Goal: Task Accomplishment & Management: Manage account settings

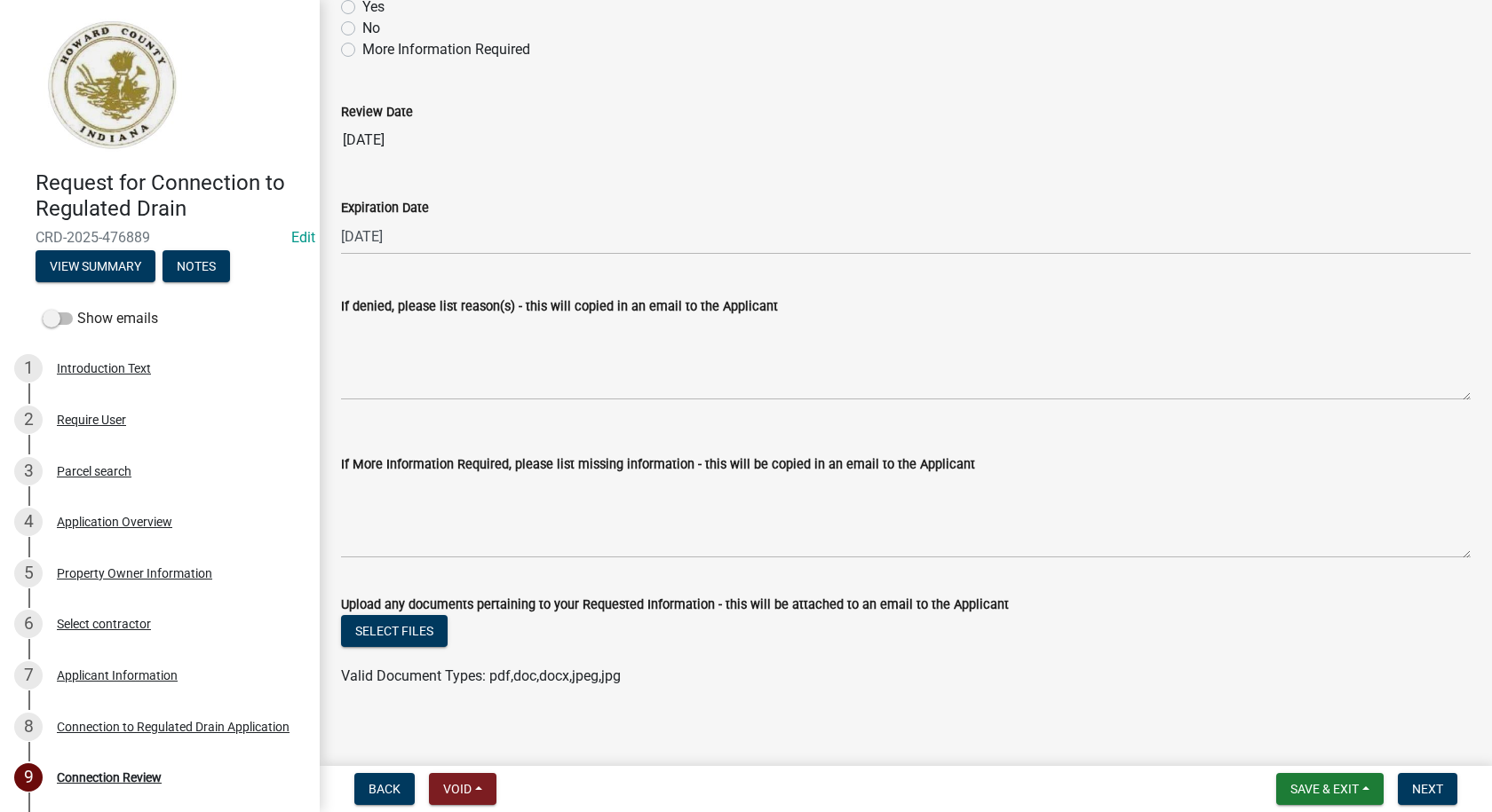
scroll to position [3546, 0]
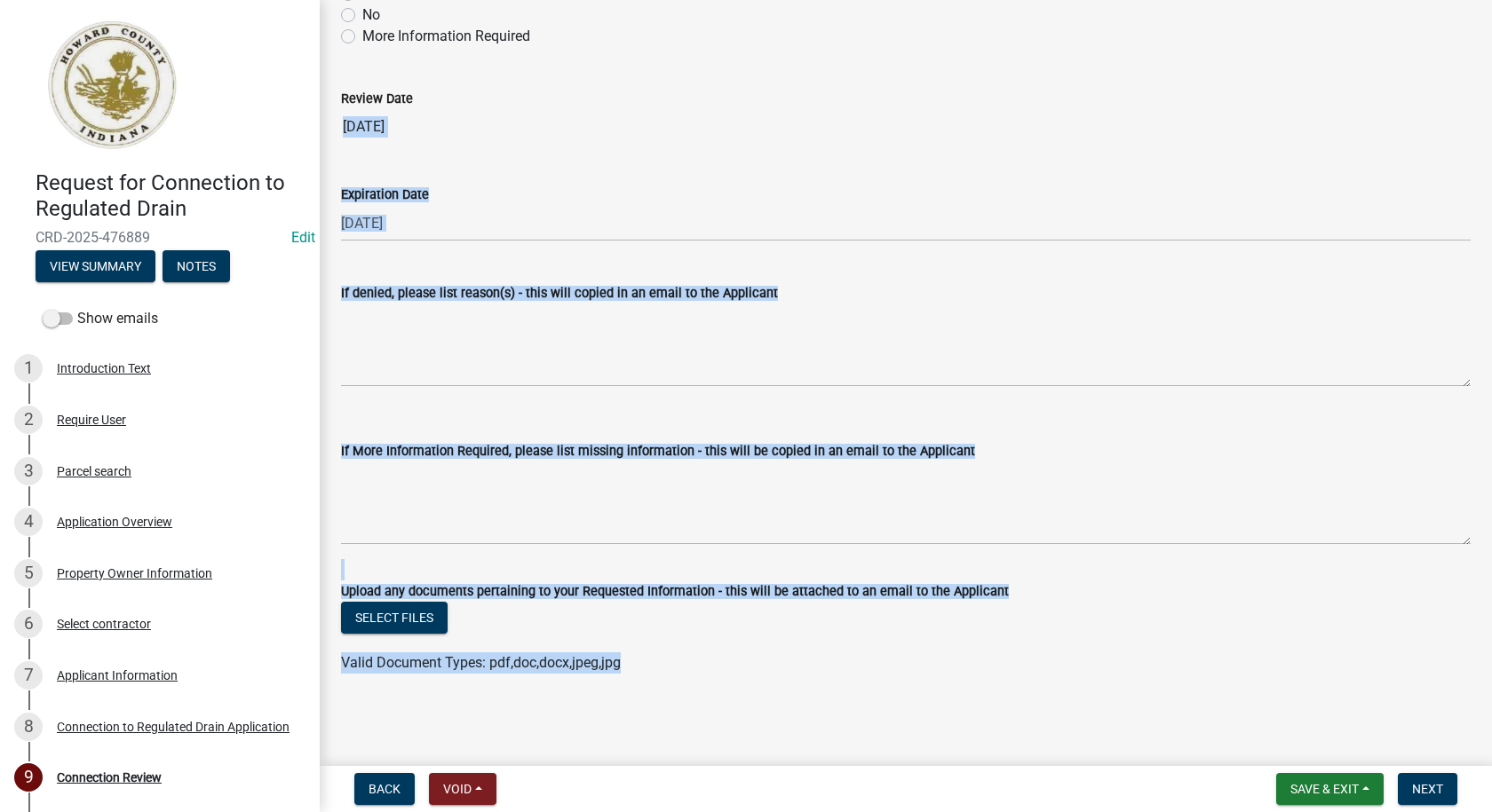
drag, startPoint x: 1477, startPoint y: 671, endPoint x: 1465, endPoint y: 130, distance: 541.1
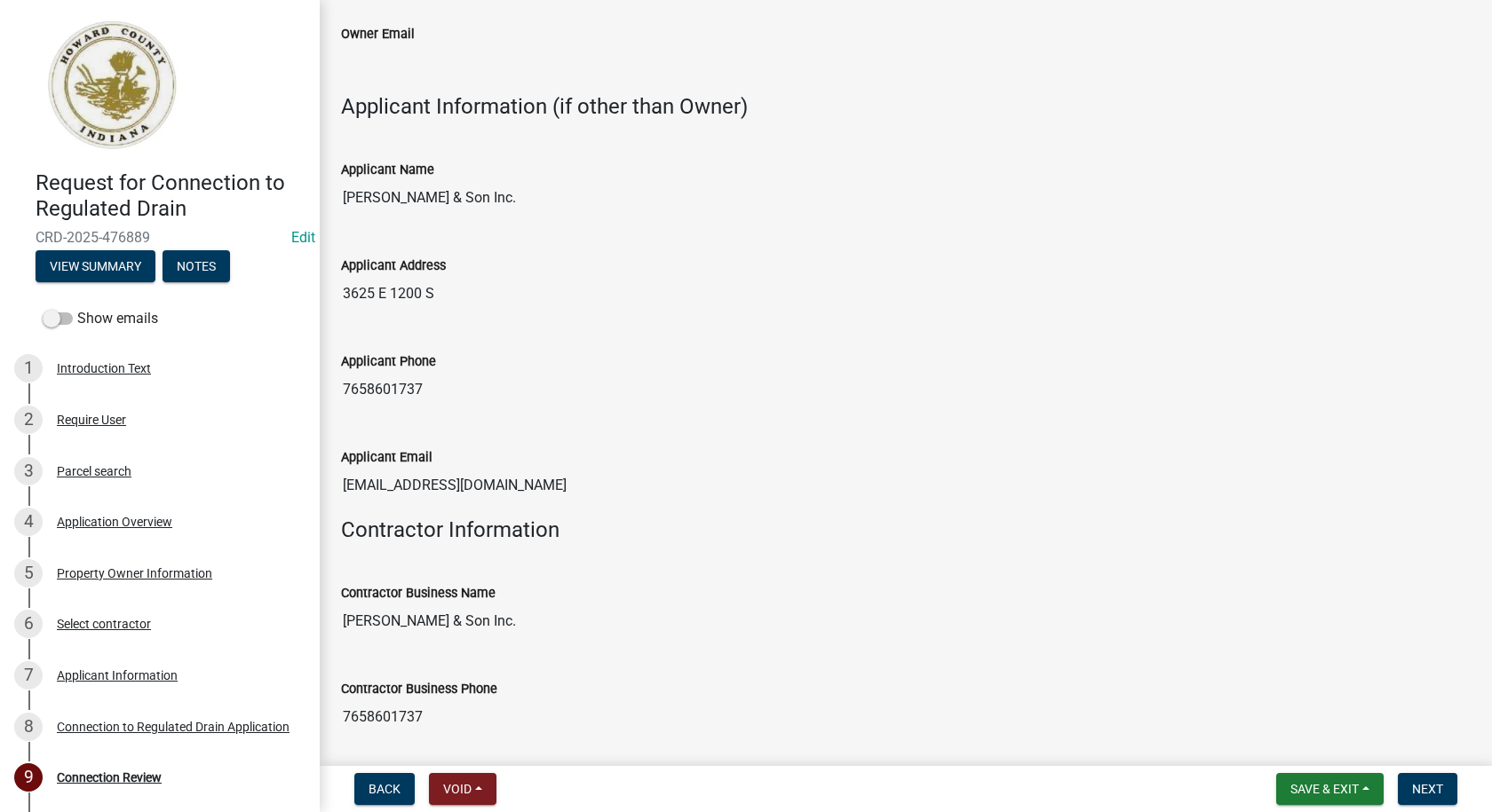
scroll to position [2397, 0]
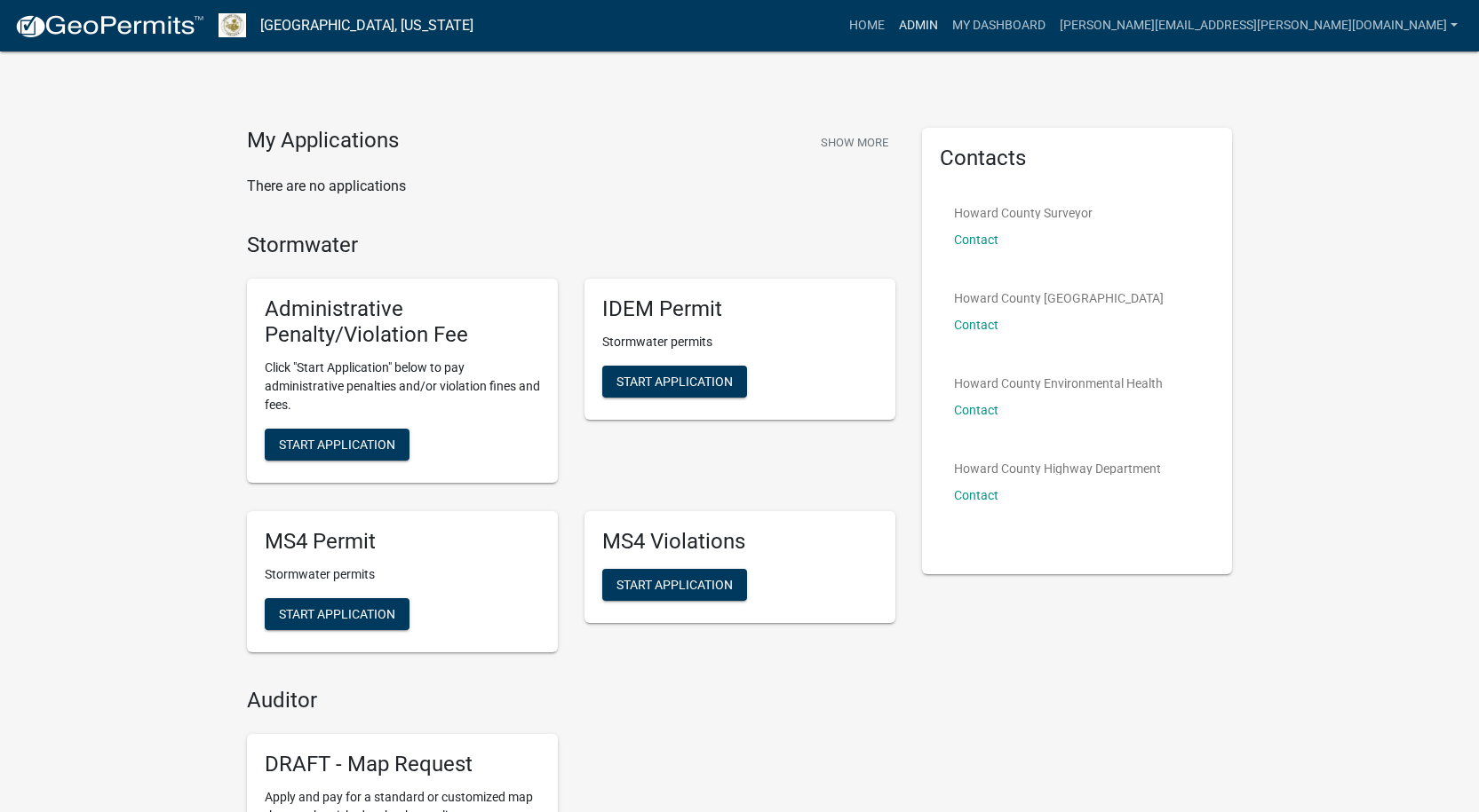
click at [945, 21] on link "Admin" at bounding box center [918, 25] width 53 height 34
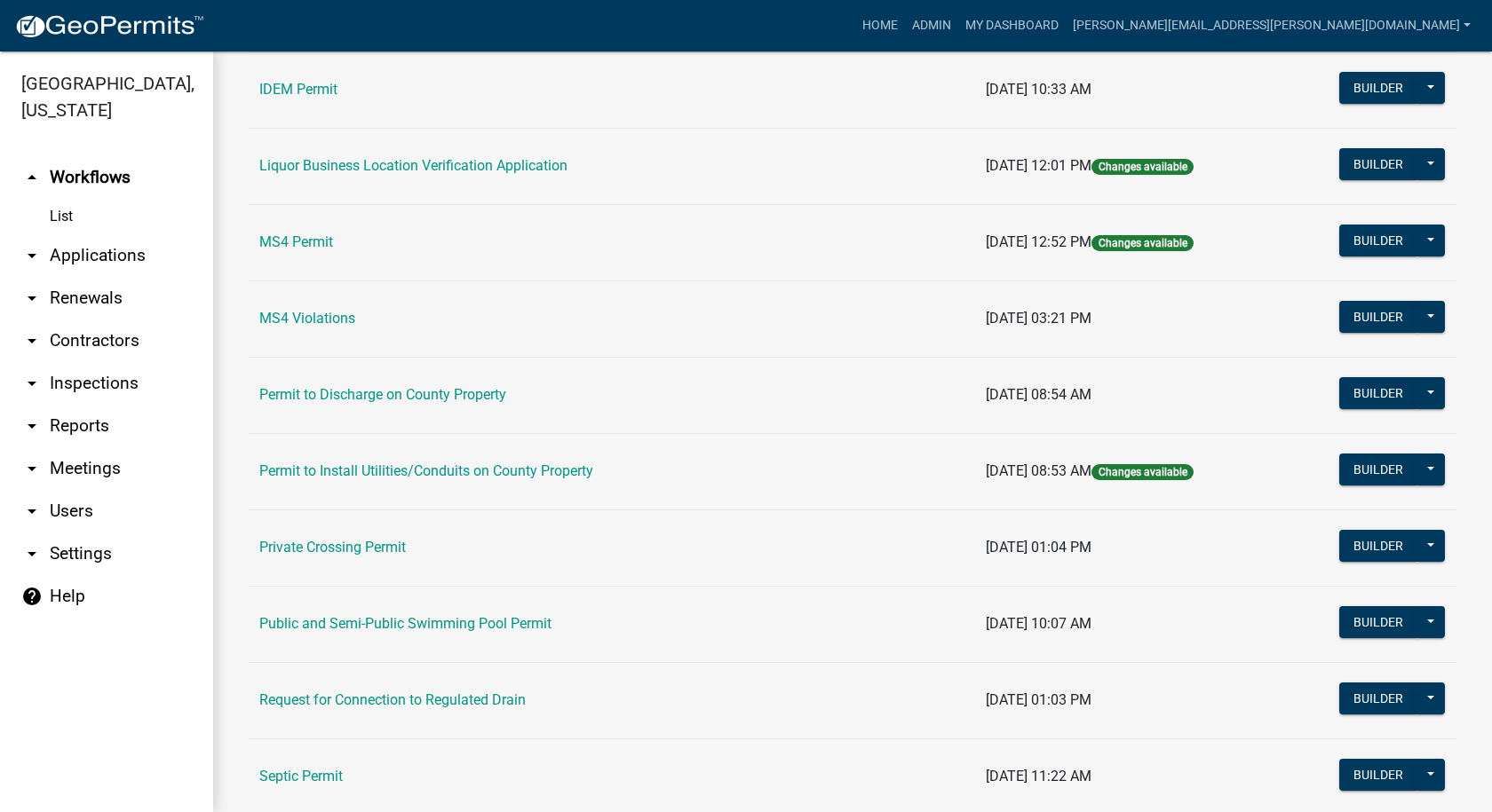
scroll to position [1529, 0]
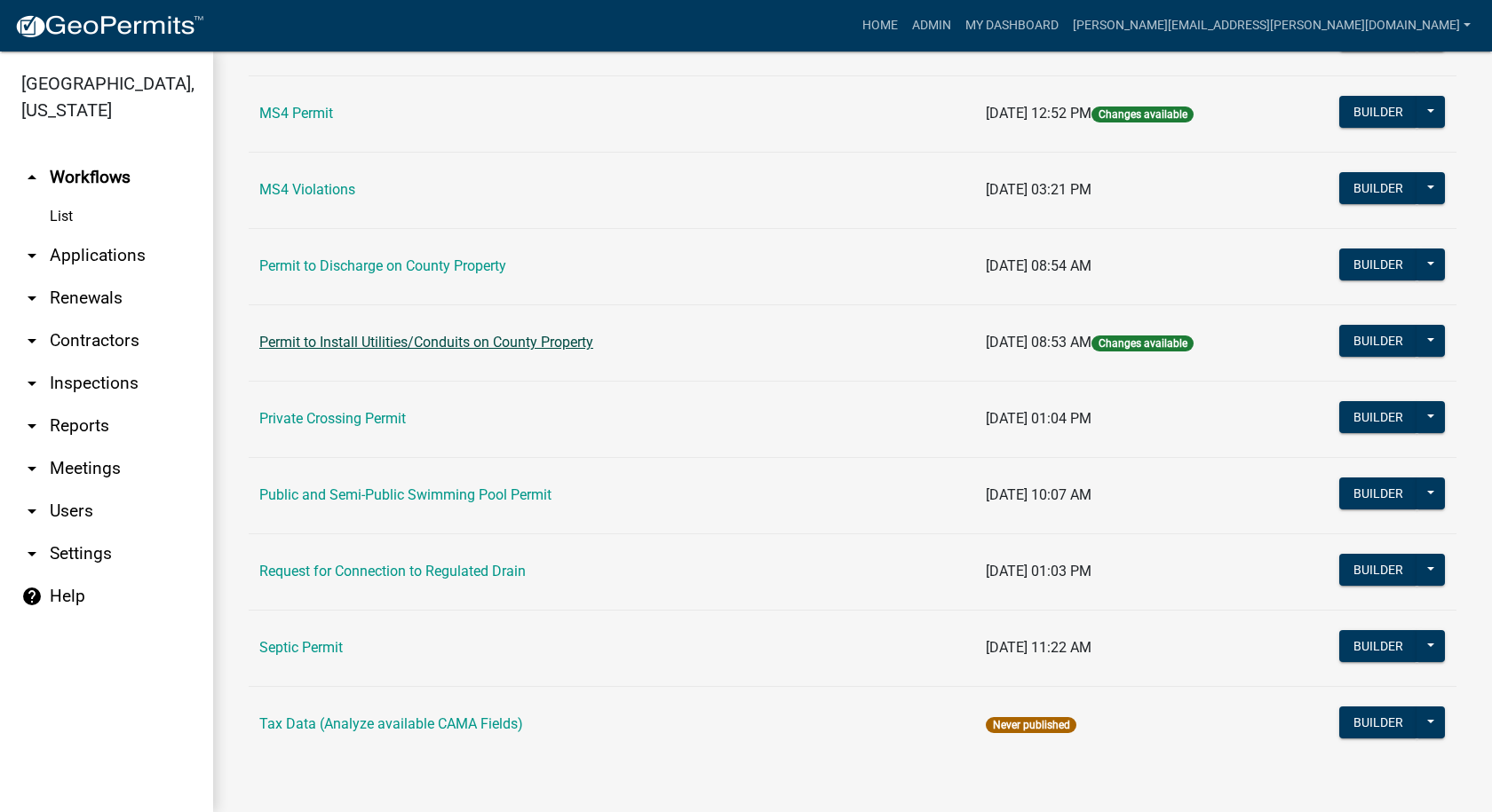
click at [575, 345] on link "Permit to Install Utilities/Conduits on County Property" at bounding box center [426, 341] width 334 height 16
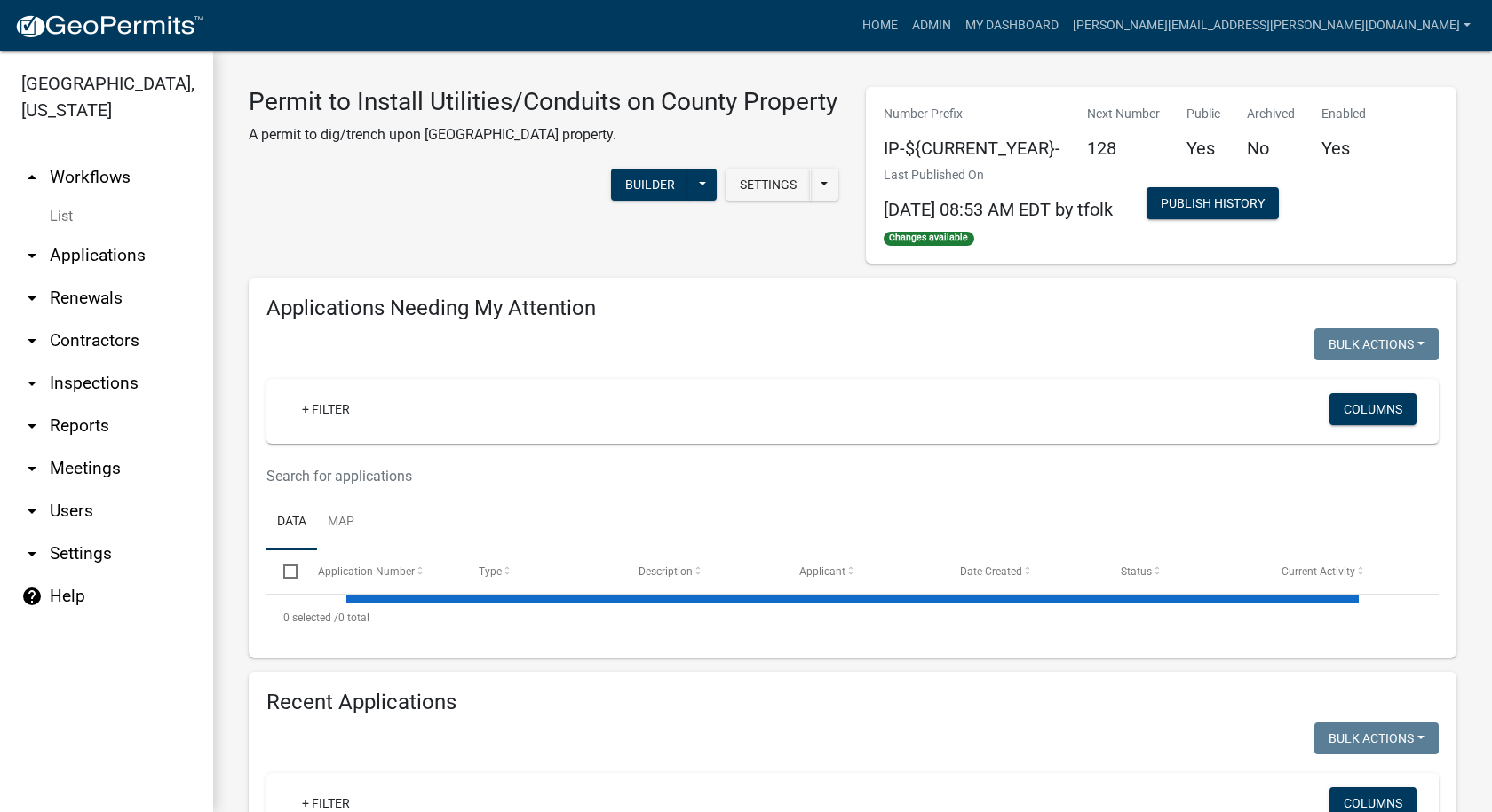
select select "1: 25"
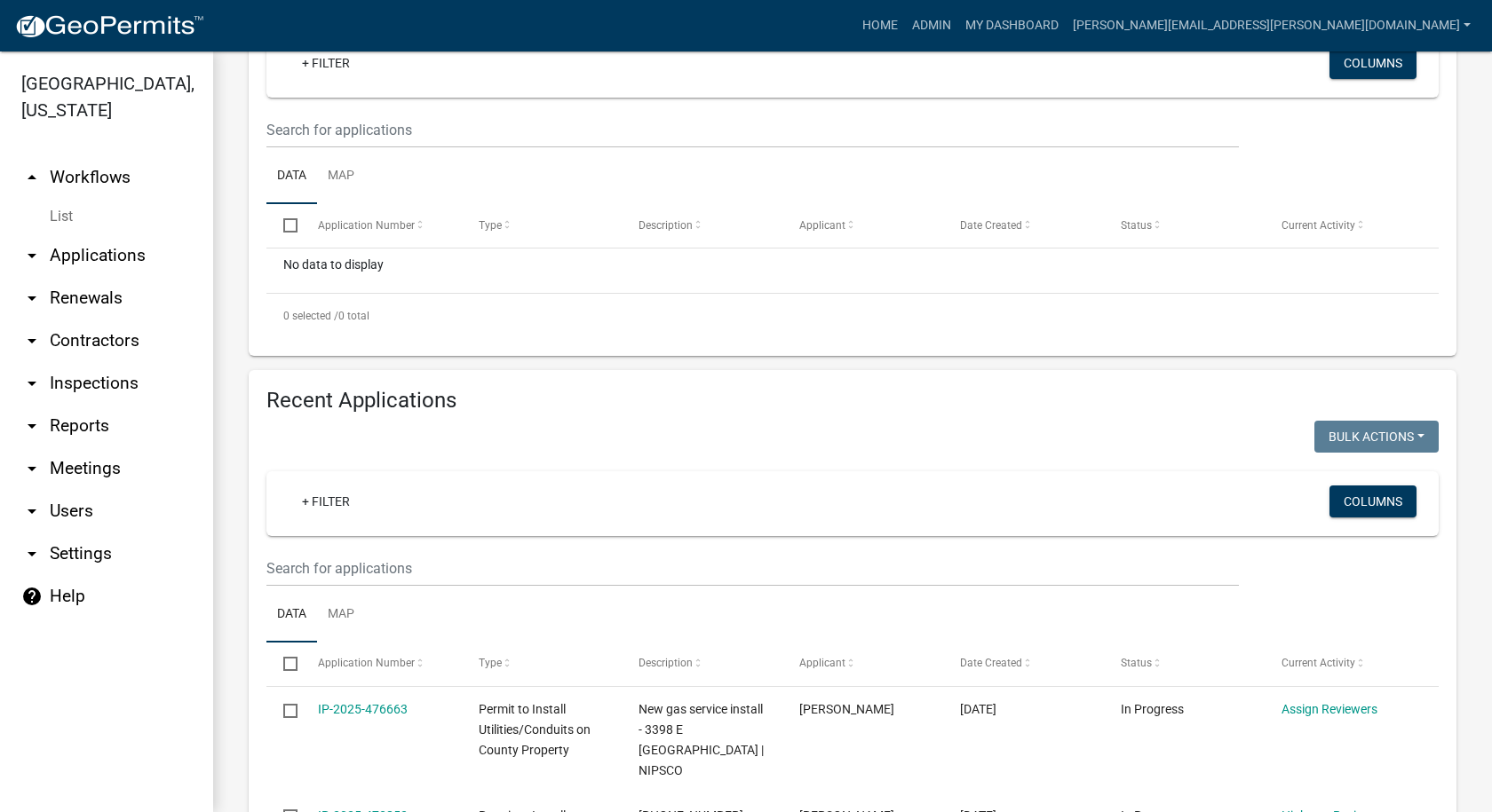
scroll to position [355, 0]
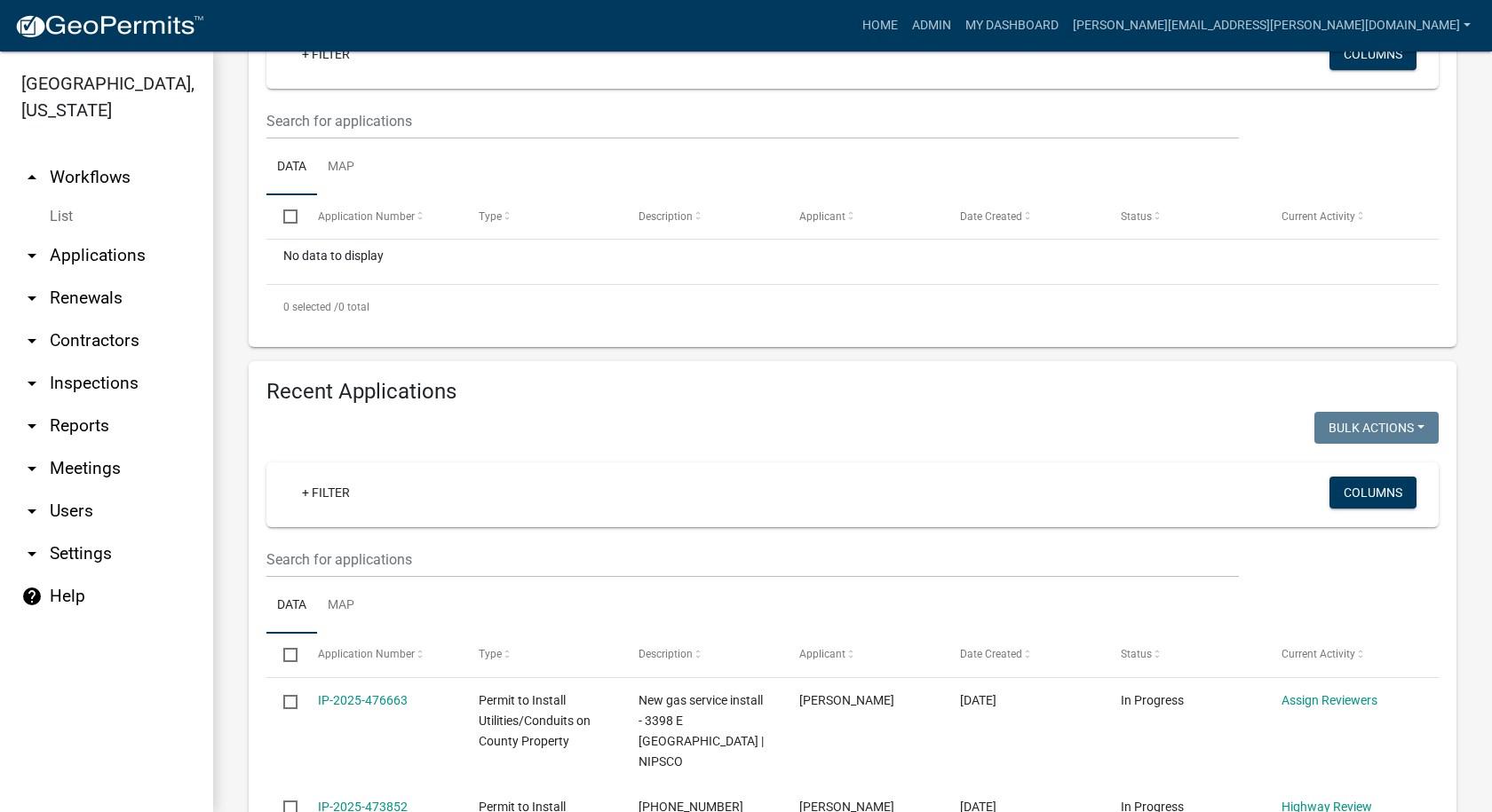
click at [556, 487] on div "+ Filter" at bounding box center [659, 495] width 771 height 37
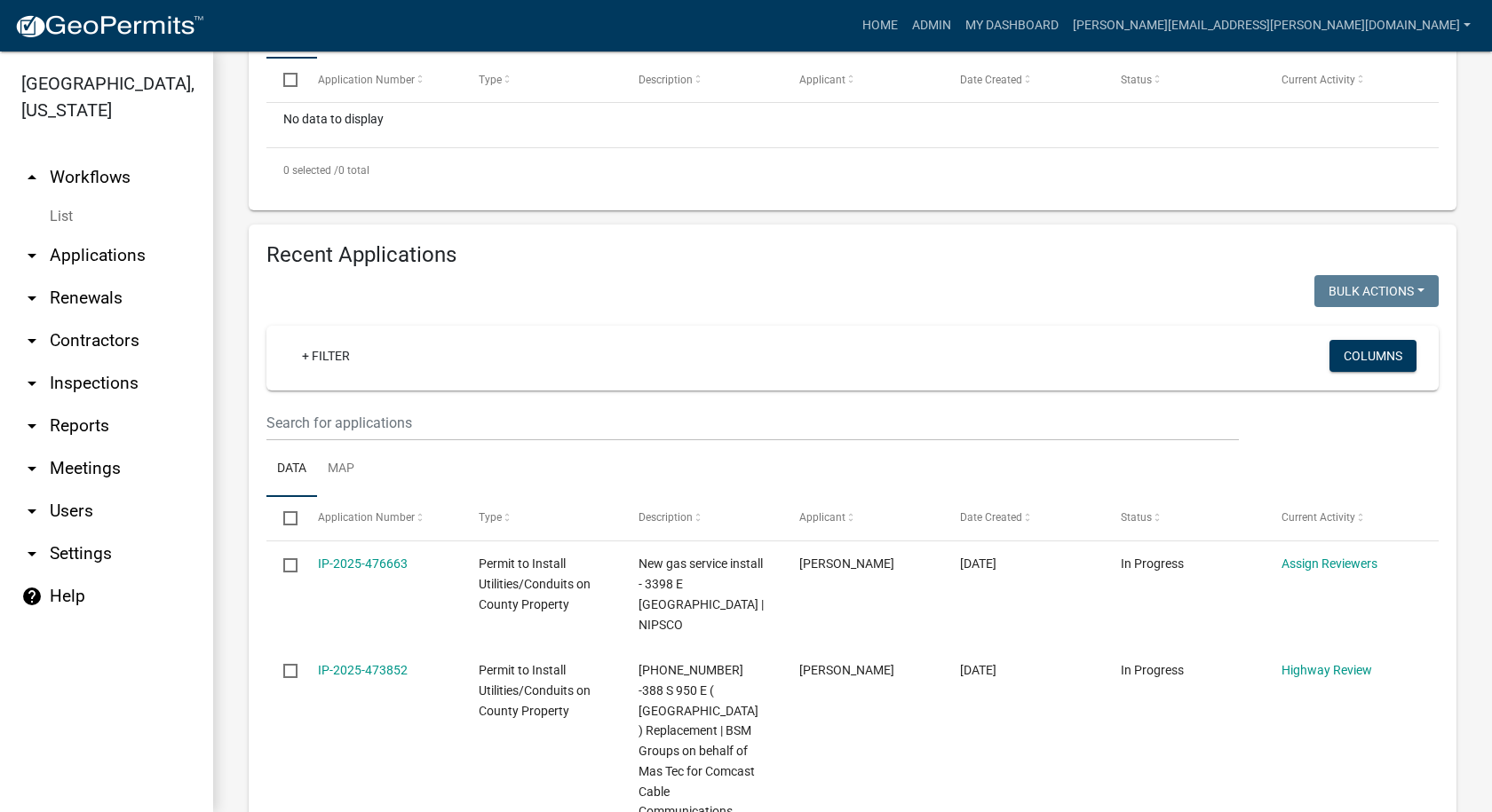
scroll to position [483, 0]
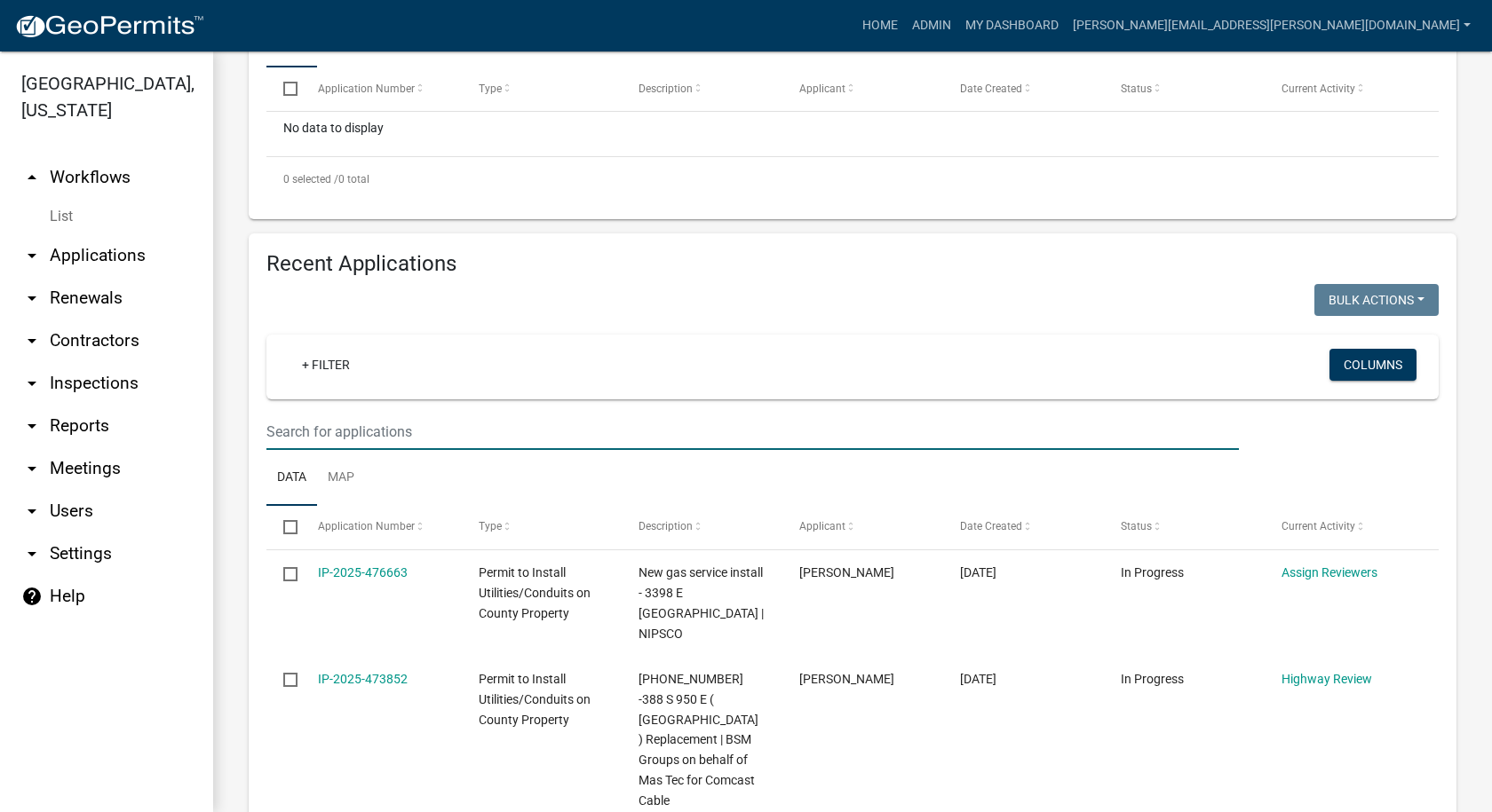
click at [338, 431] on input "text" at bounding box center [752, 432] width 972 height 37
type input "Miller"
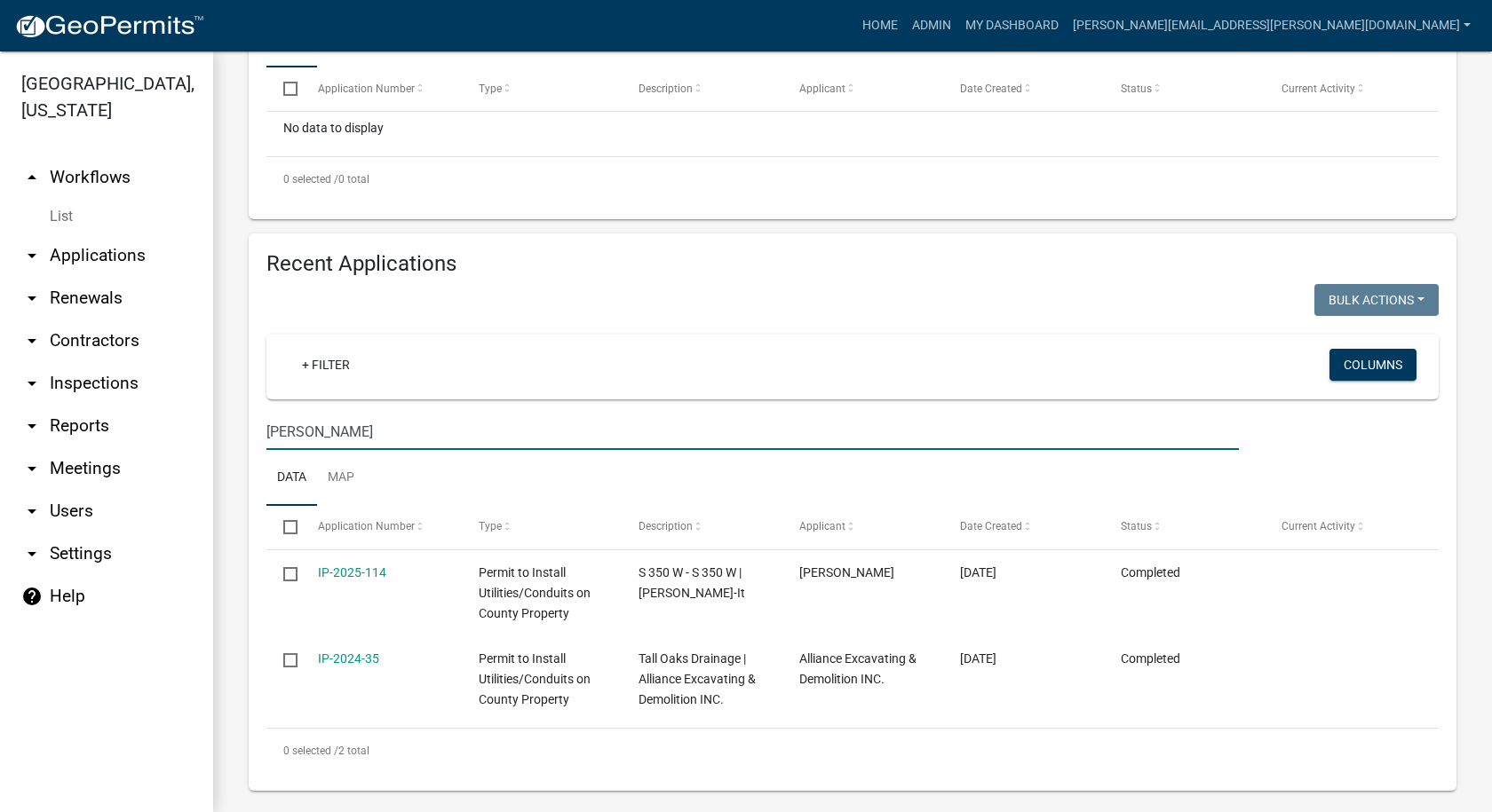
drag, startPoint x: 306, startPoint y: 430, endPoint x: 252, endPoint y: 430, distance: 54.0
click at [252, 430] on div "Recent Applications Bulk Actions Void Expire Lock Withdraw + Filter Columns Mil…" at bounding box center [853, 512] width 1207 height 557
select select "1: 25"
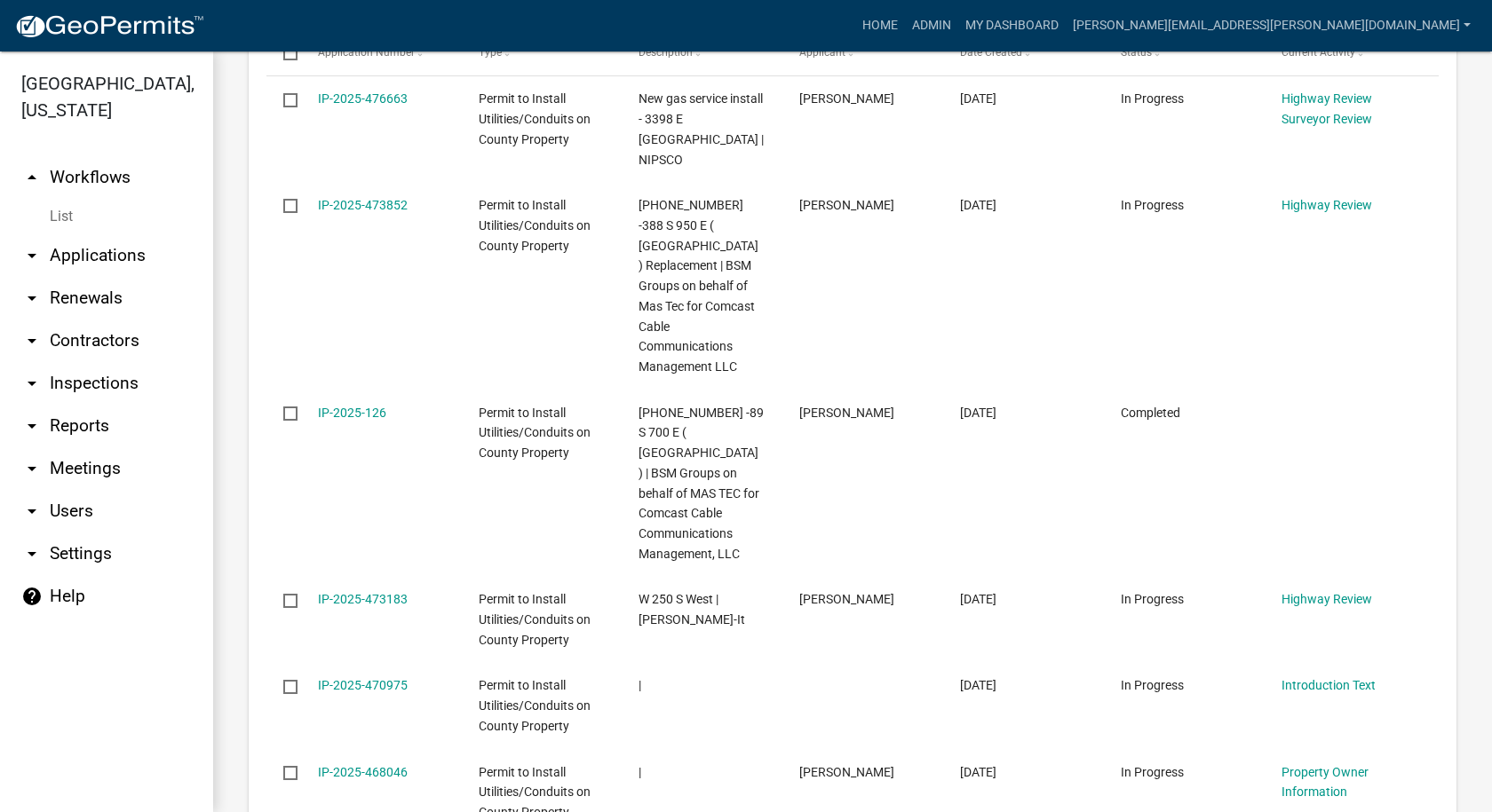
scroll to position [0, 0]
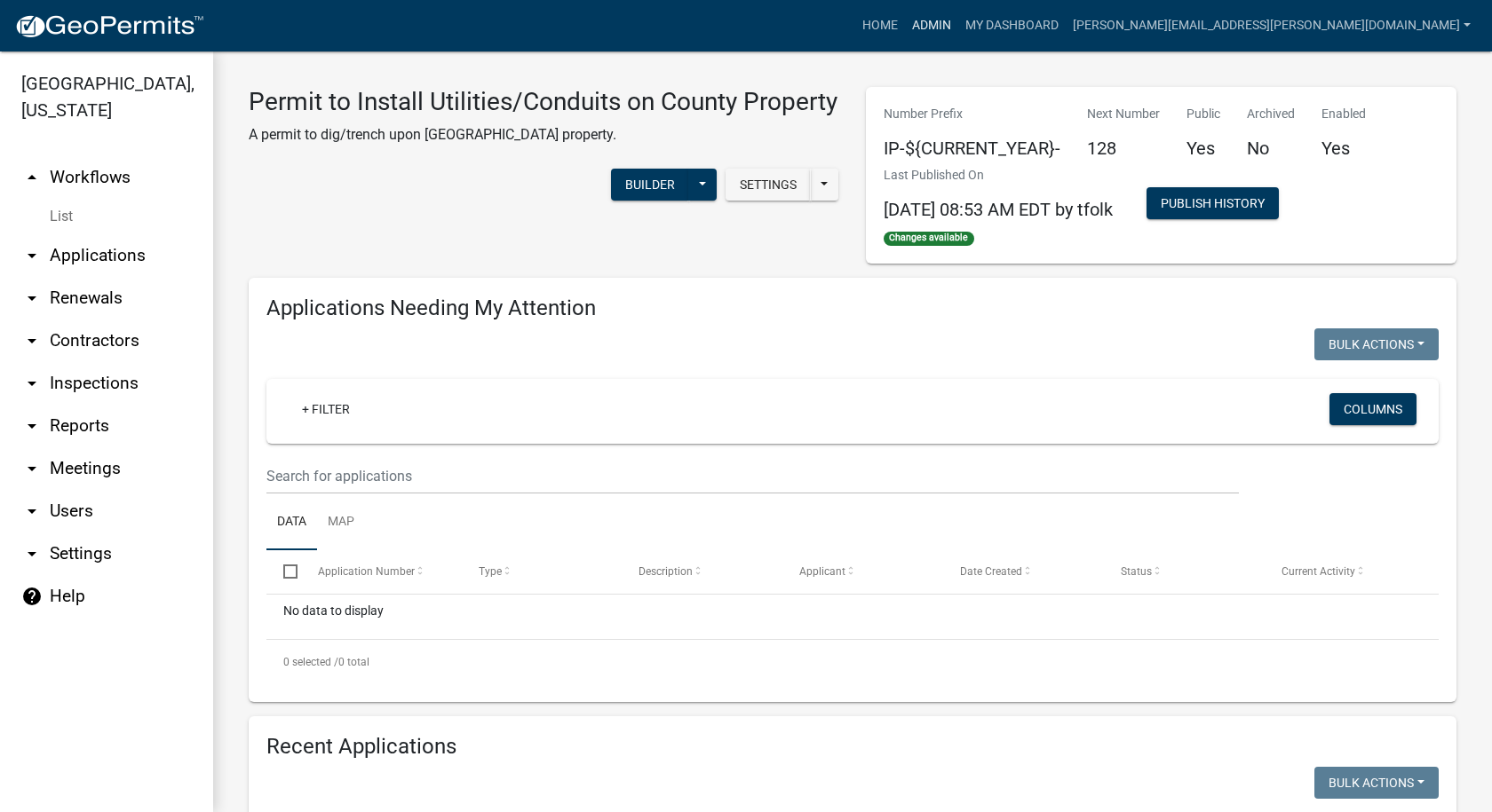
click at [958, 25] on link "Admin" at bounding box center [931, 25] width 53 height 34
